Goal: Information Seeking & Learning: Learn about a topic

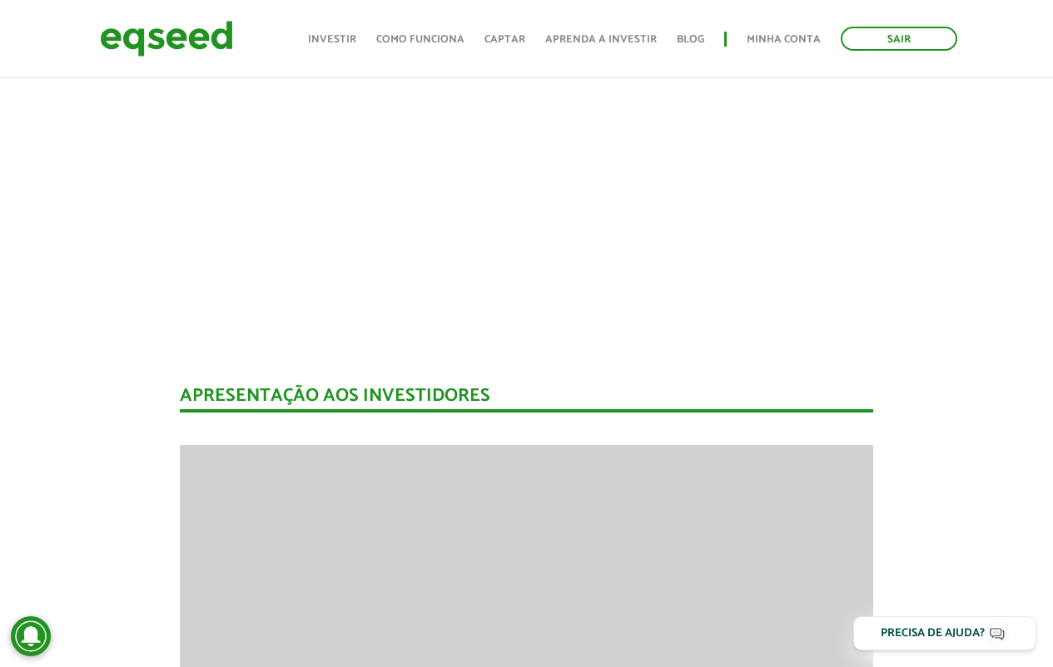
scroll to position [81, 0]
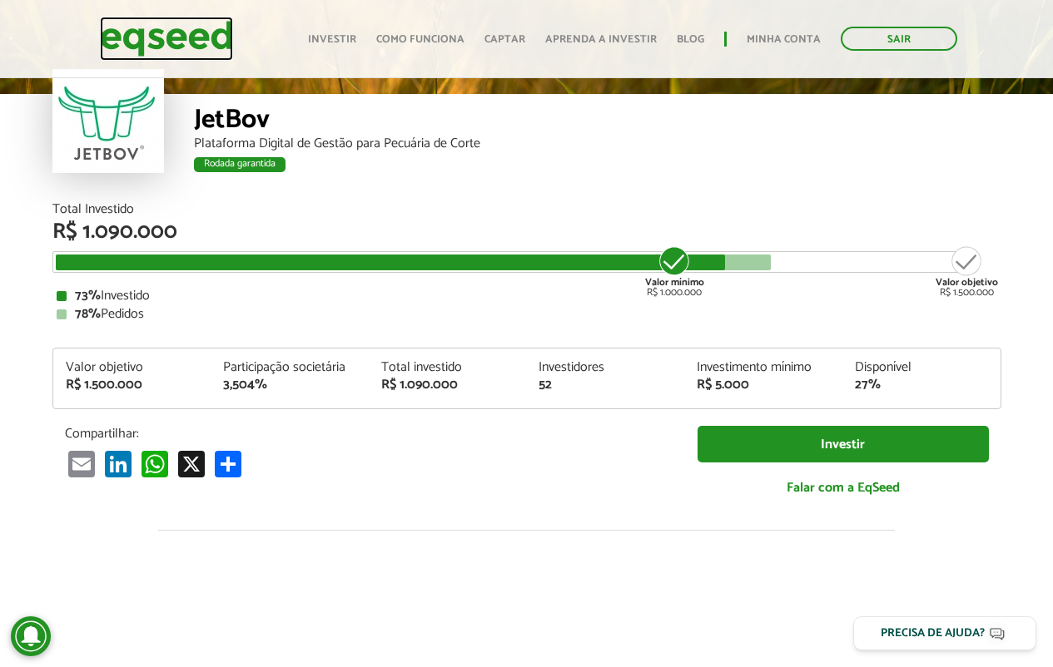
click at [205, 43] on img at bounding box center [166, 39] width 133 height 44
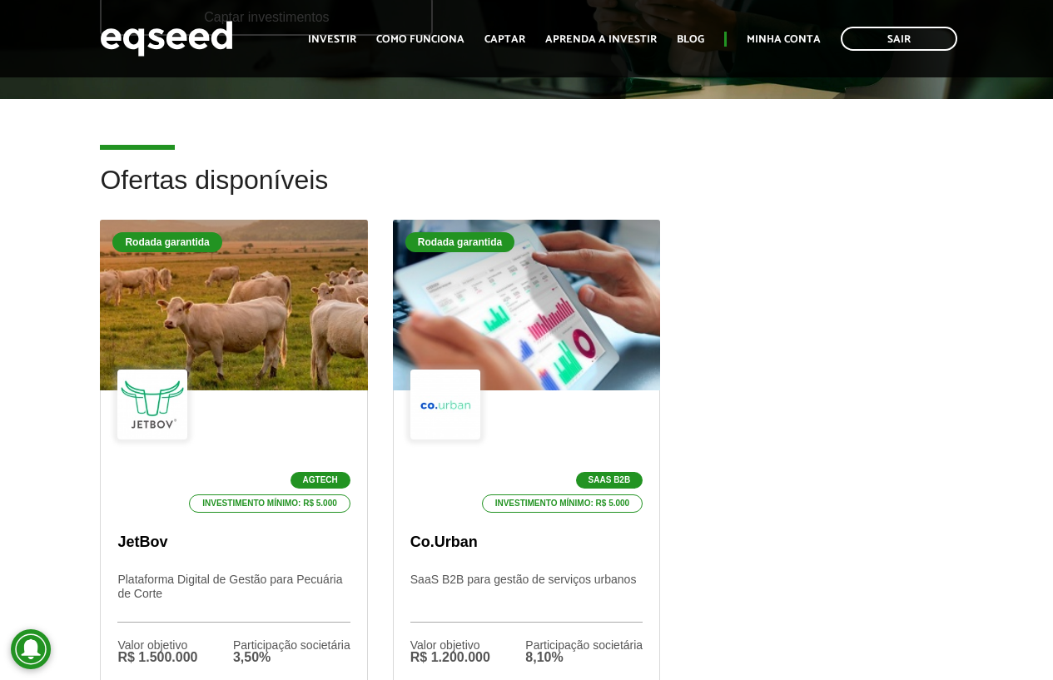
scroll to position [380, 0]
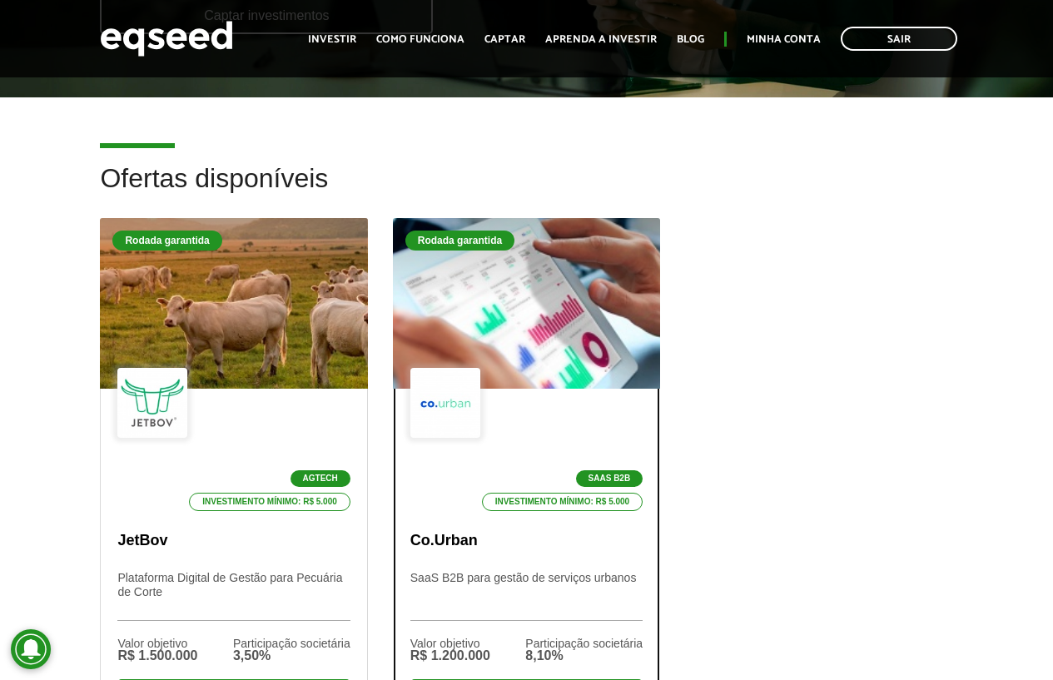
click at [551, 390] on div "SaaS B2B Investimento mínimo: R$ 5.000" at bounding box center [526, 439] width 232 height 143
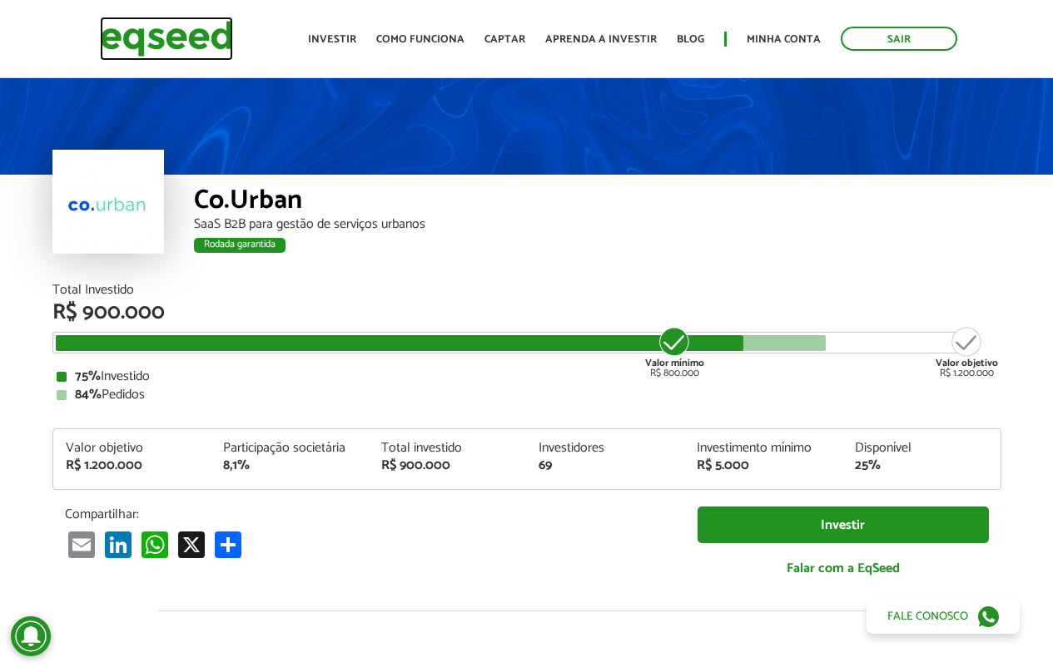
click at [166, 32] on img at bounding box center [166, 39] width 133 height 44
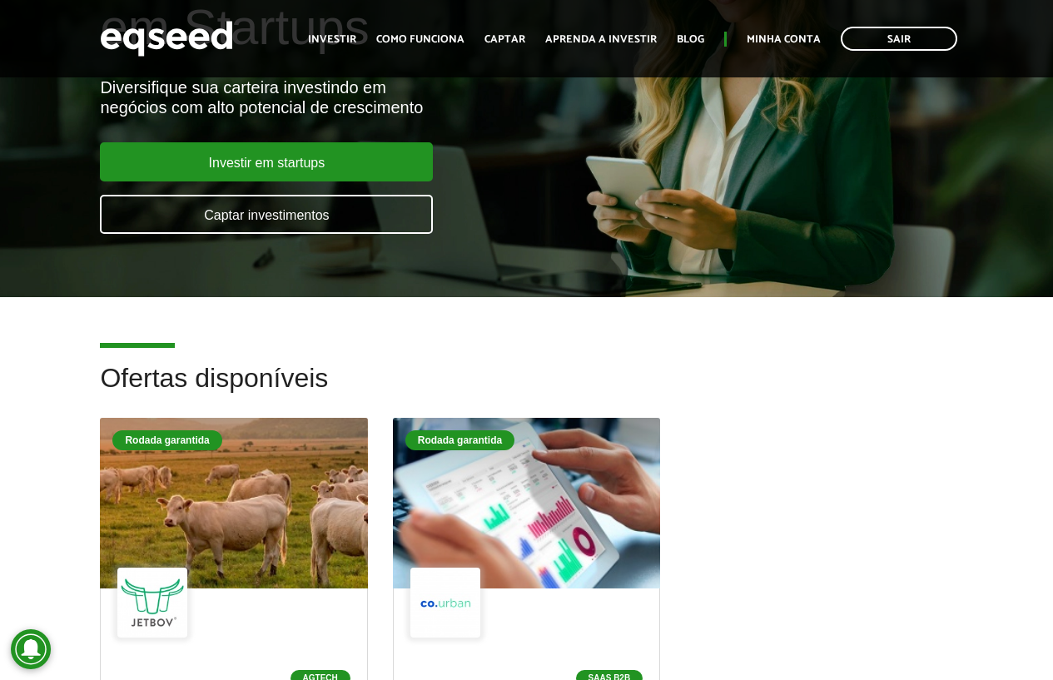
scroll to position [191, 0]
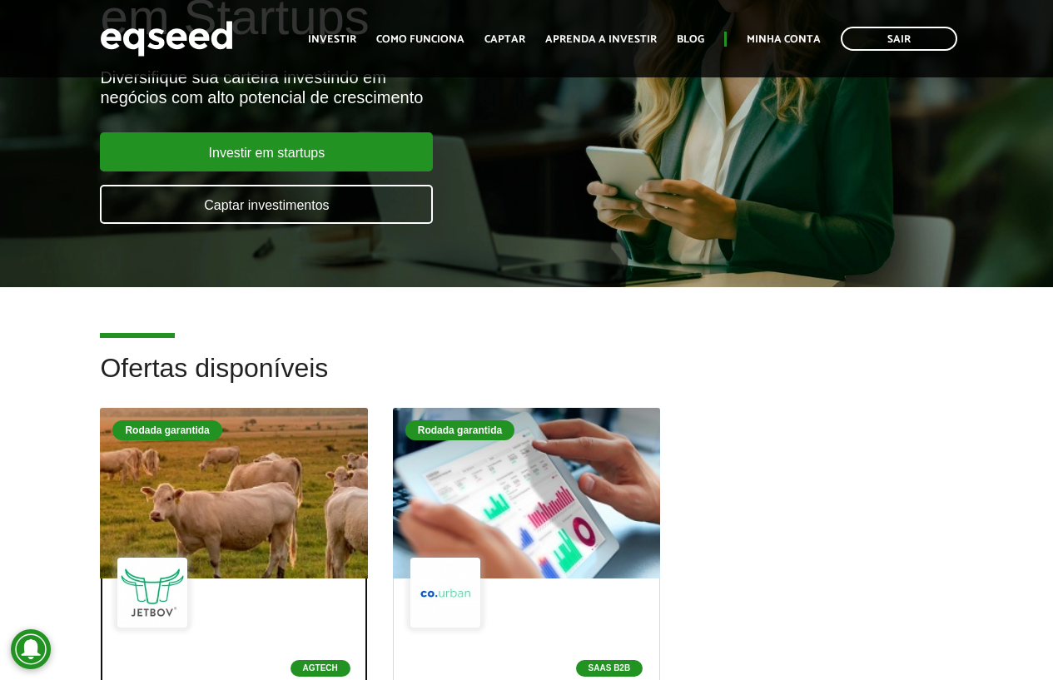
click at [240, 499] on div at bounding box center [233, 493] width 321 height 205
